Goal: Information Seeking & Learning: Learn about a topic

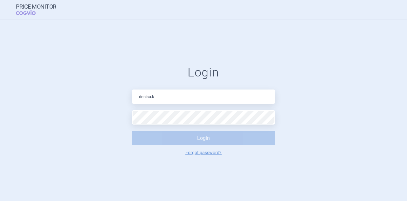
type input "[PERSON_NAME][EMAIL_ADDRESS][DOMAIN_NAME]"
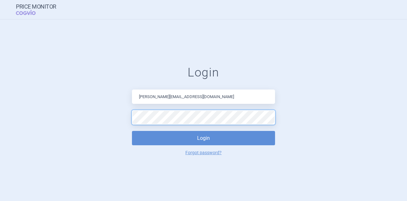
click at [132, 131] on button "Login" at bounding box center [203, 138] width 143 height 14
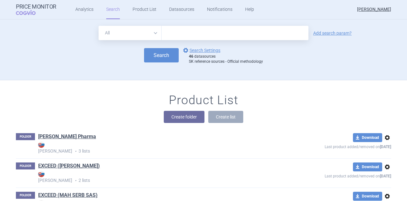
click at [214, 36] on input "text" at bounding box center [235, 33] width 147 height 14
type input "[MEDICAL_DATA]"
click at [159, 52] on button "Search" at bounding box center [161, 55] width 35 height 14
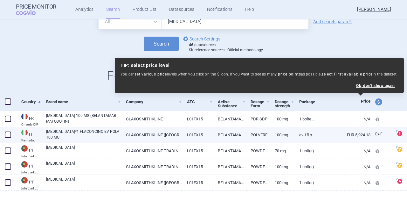
scroll to position [35, 0]
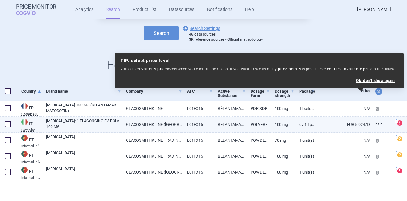
click at [331, 120] on link "EUR 5,924.13" at bounding box center [343, 124] width 56 height 16
select select "EUR"
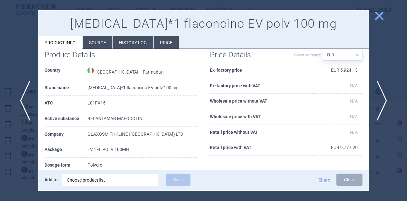
scroll to position [44, 0]
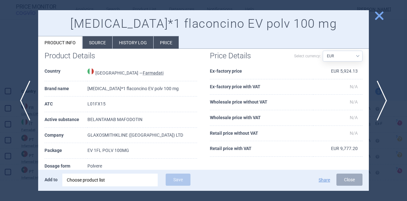
click at [379, 19] on span "close" at bounding box center [379, 15] width 11 height 11
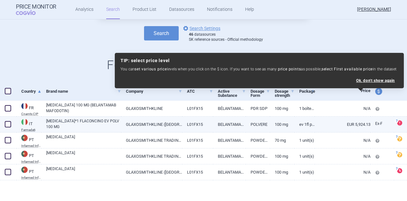
click at [356, 123] on link "EUR 5,924.13" at bounding box center [343, 124] width 56 height 16
select select "EUR"
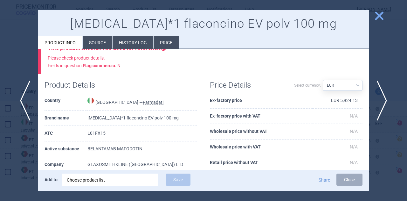
scroll to position [15, 0]
click at [172, 43] on li "Price" at bounding box center [166, 42] width 25 height 12
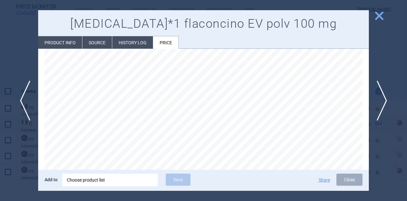
scroll to position [22, 0]
click at [58, 43] on li "Product info" at bounding box center [60, 42] width 44 height 12
select select "EUR"
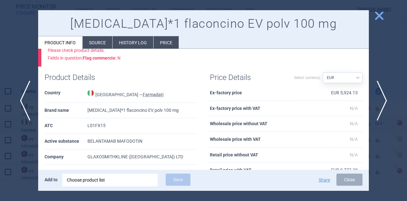
click at [380, 17] on span "close" at bounding box center [379, 15] width 11 height 11
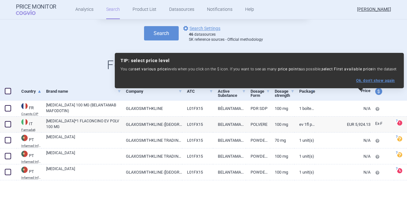
click at [385, 81] on button "Ok, don ' t show again" at bounding box center [375, 80] width 39 height 4
select select "ex-factory"
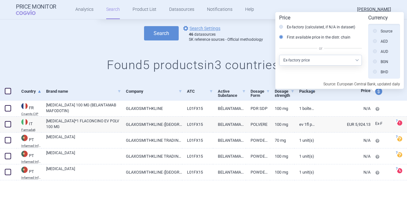
scroll to position [144, 0]
click at [248, 47] on div "All Brand Name ATC Company Active Substance Country Newer than [MEDICAL_DATA] A…" at bounding box center [203, 39] width 407 height 85
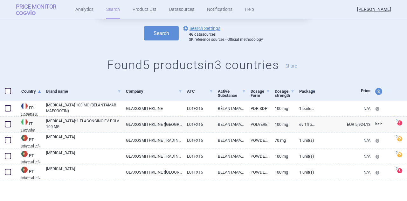
click at [19, 12] on span "COGVIO" at bounding box center [30, 12] width 29 height 5
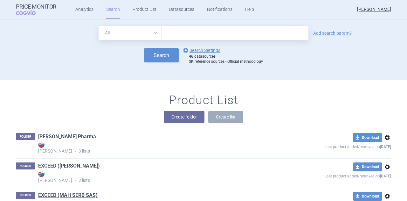
click at [50, 139] on link "[PERSON_NAME] Pharma" at bounding box center [67, 136] width 58 height 7
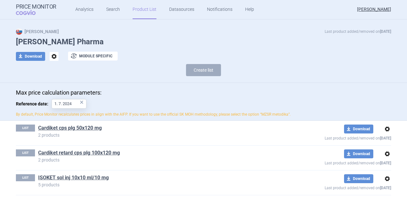
scroll to position [10, 0]
click at [80, 128] on link "Cardiket cps plg 50x120 mg" at bounding box center [70, 128] width 64 height 7
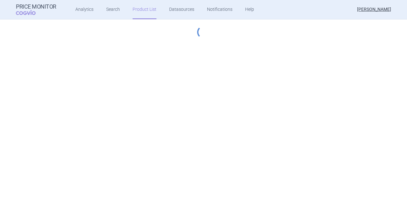
select select "[DATE]"
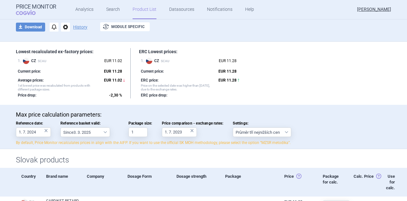
scroll to position [39, 0]
click at [285, 133] on select "Průměr tří nejnižších cen" at bounding box center [262, 132] width 59 height 10
click at [284, 111] on p "Max price calculation parameters:" at bounding box center [204, 114] width 376 height 7
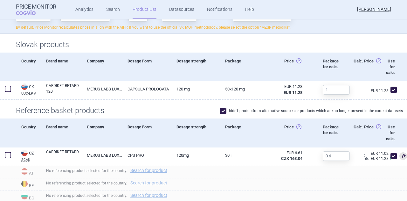
scroll to position [0, 0]
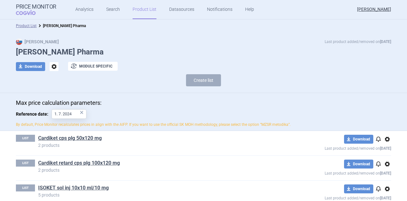
scroll to position [10, 0]
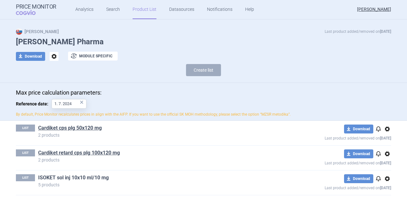
click at [59, 178] on link "ISOKET sol inj 10x10 ml/10 mg" at bounding box center [73, 177] width 71 height 7
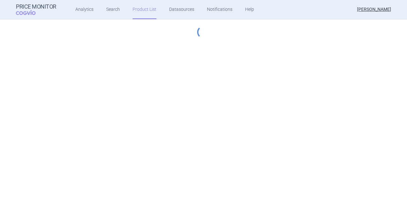
select select "[DATE]"
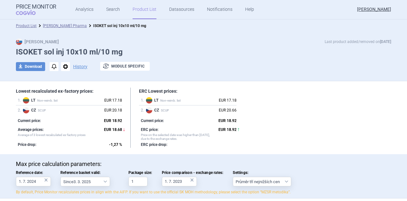
scroll to position [8, 0]
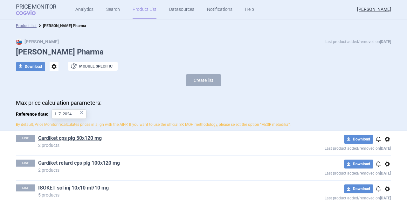
scroll to position [10, 0]
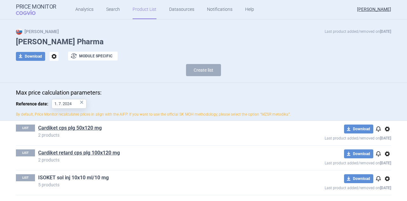
click at [66, 174] on link "ISOKET sol inj 10x10 ml/10 mg" at bounding box center [73, 177] width 71 height 7
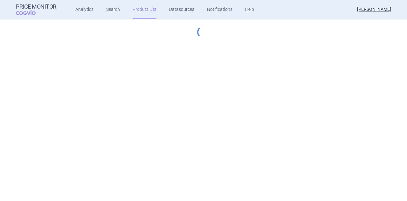
select select "[DATE]"
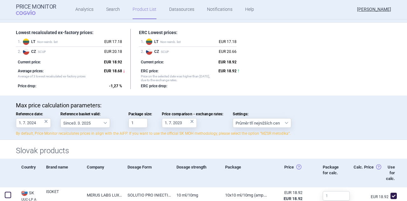
scroll to position [59, 0]
